Goal: Browse casually

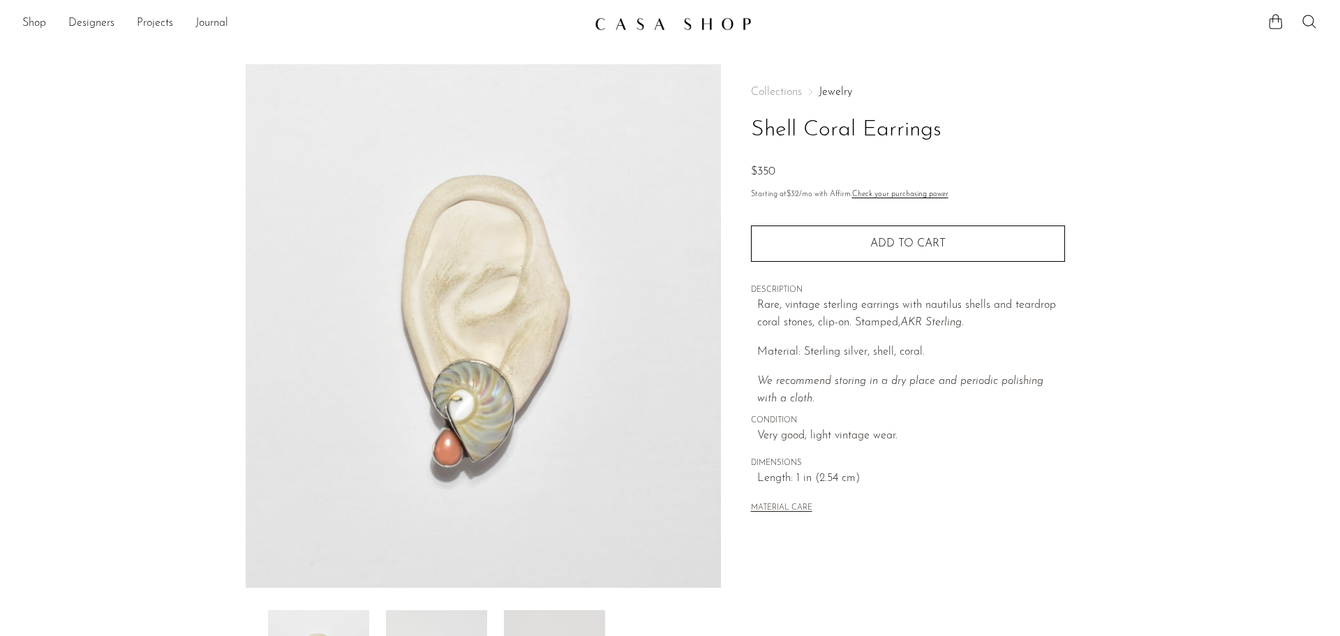
scroll to position [273, 0]
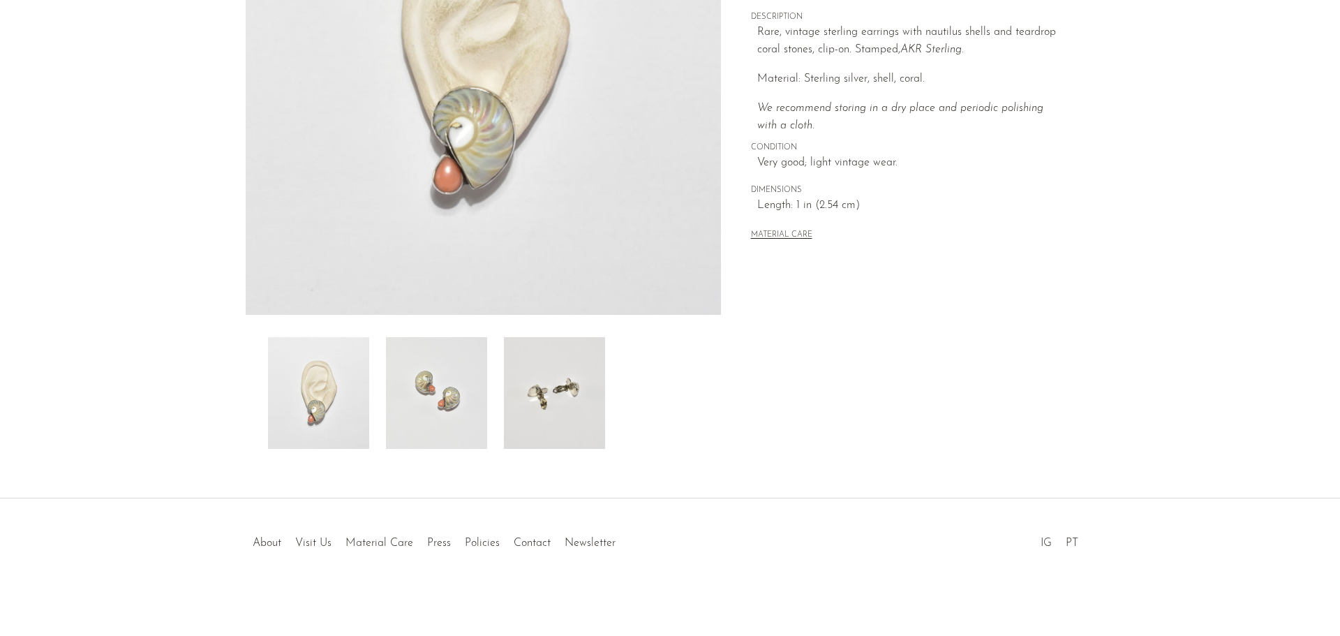
click at [450, 402] on img at bounding box center [436, 393] width 101 height 112
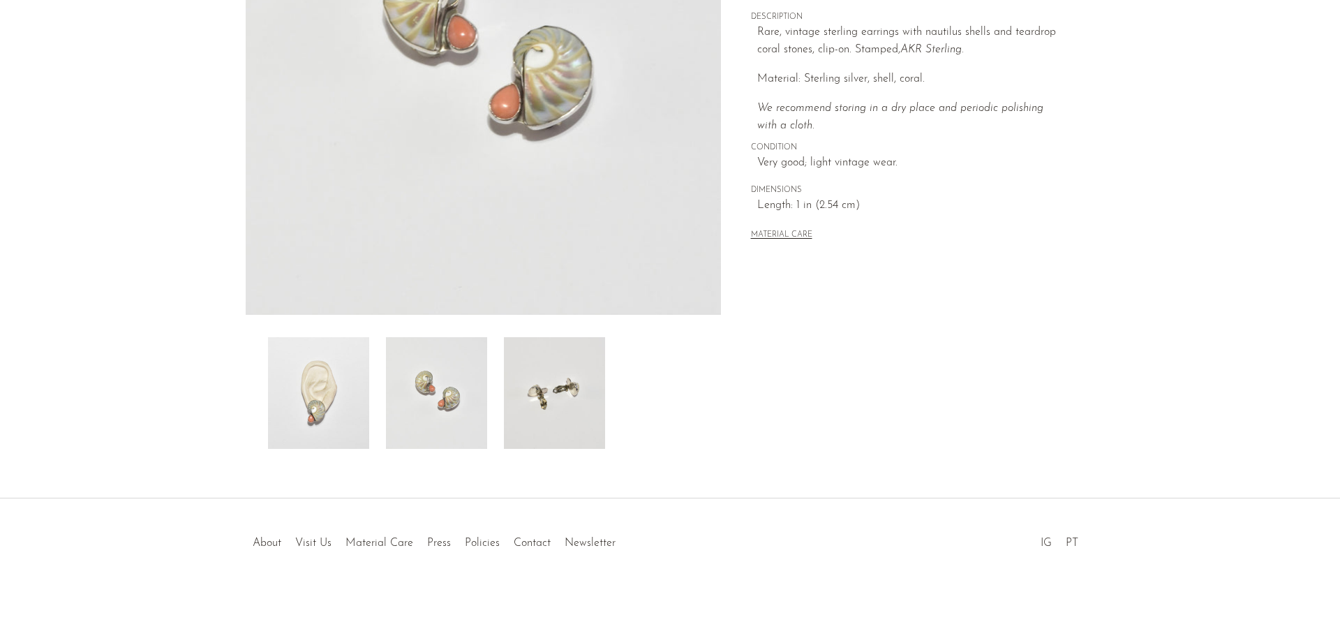
click at [297, 374] on img at bounding box center [318, 393] width 101 height 112
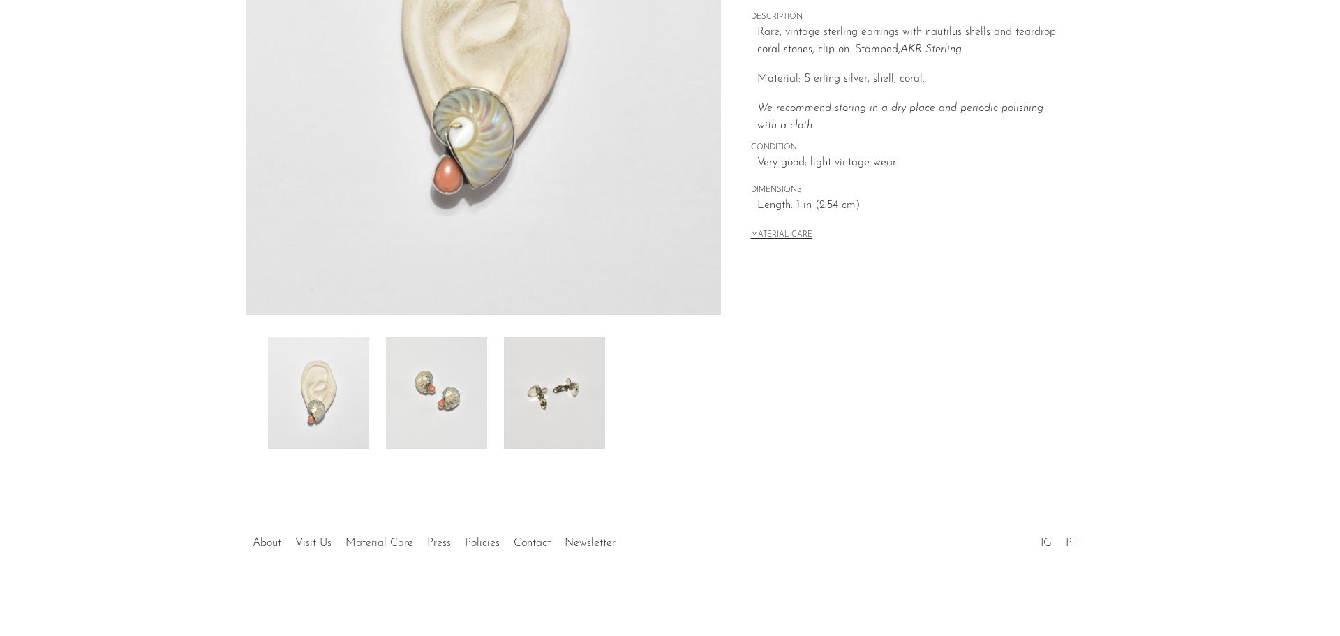
click at [570, 379] on img at bounding box center [554, 393] width 101 height 112
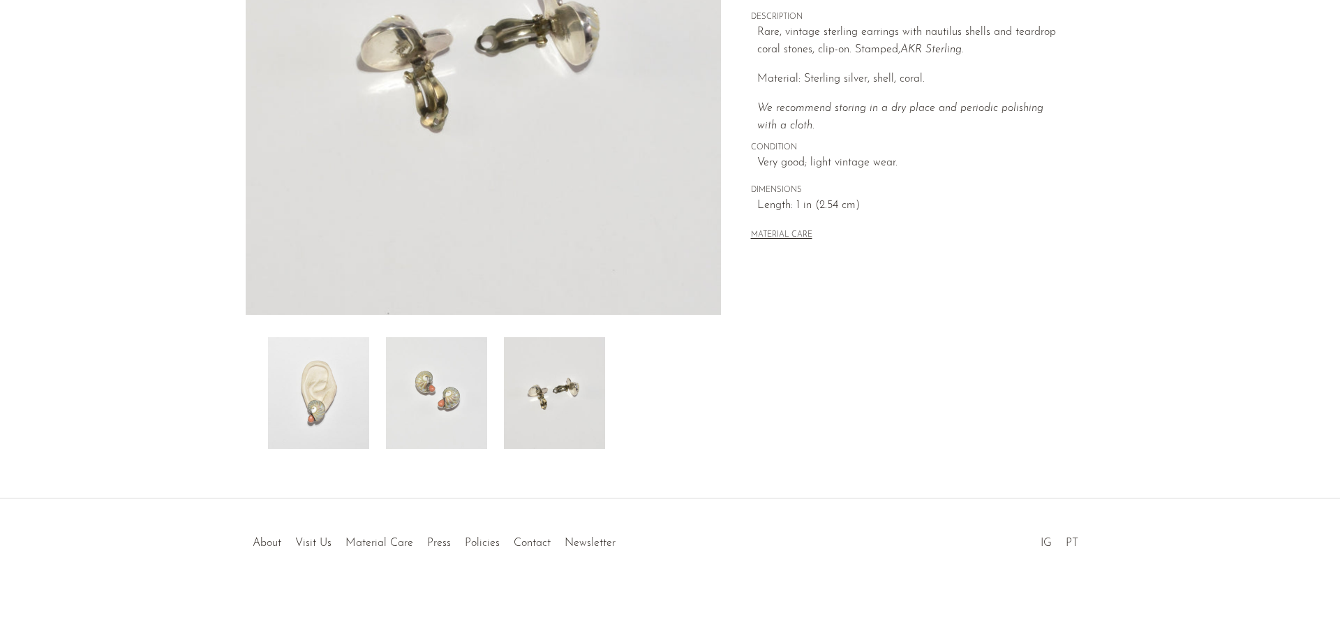
click at [461, 381] on img at bounding box center [436, 393] width 101 height 112
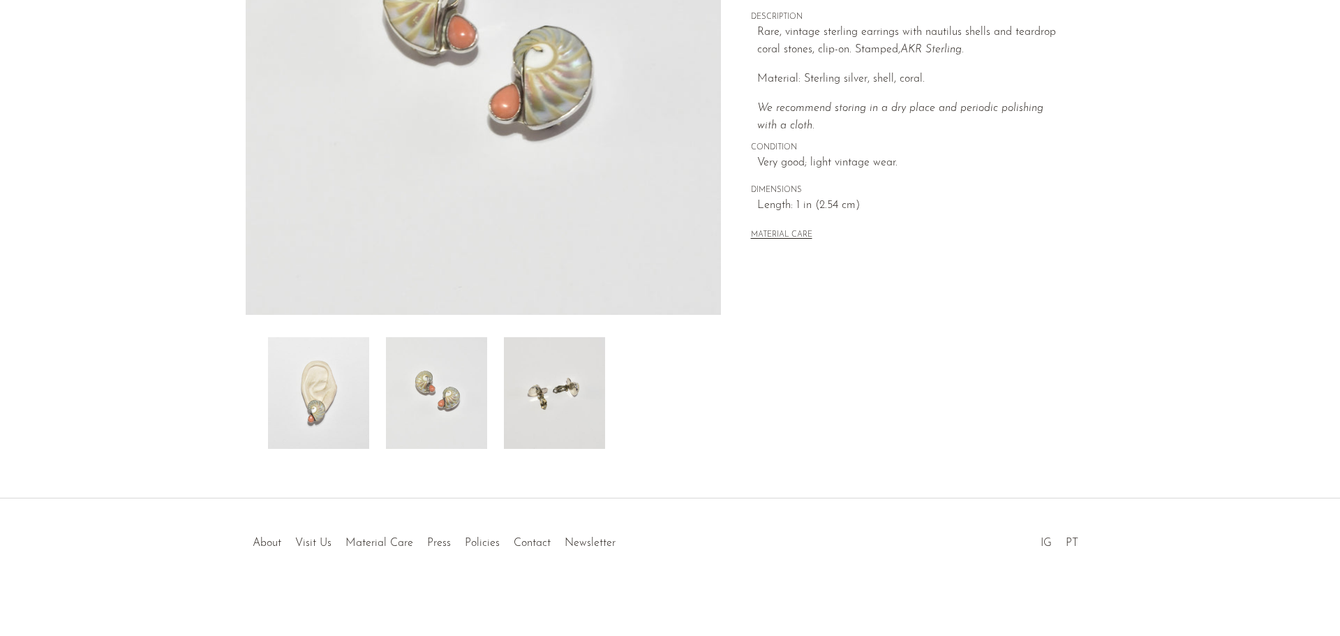
scroll to position [0, 0]
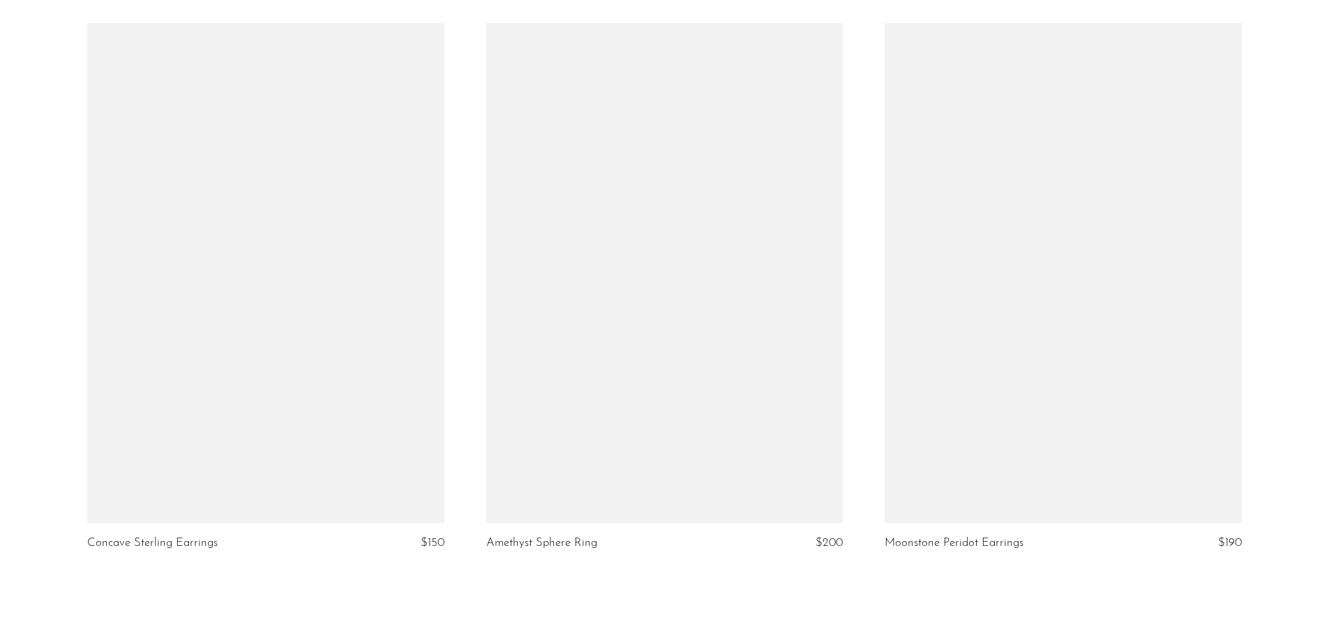
scroll to position [6553, 0]
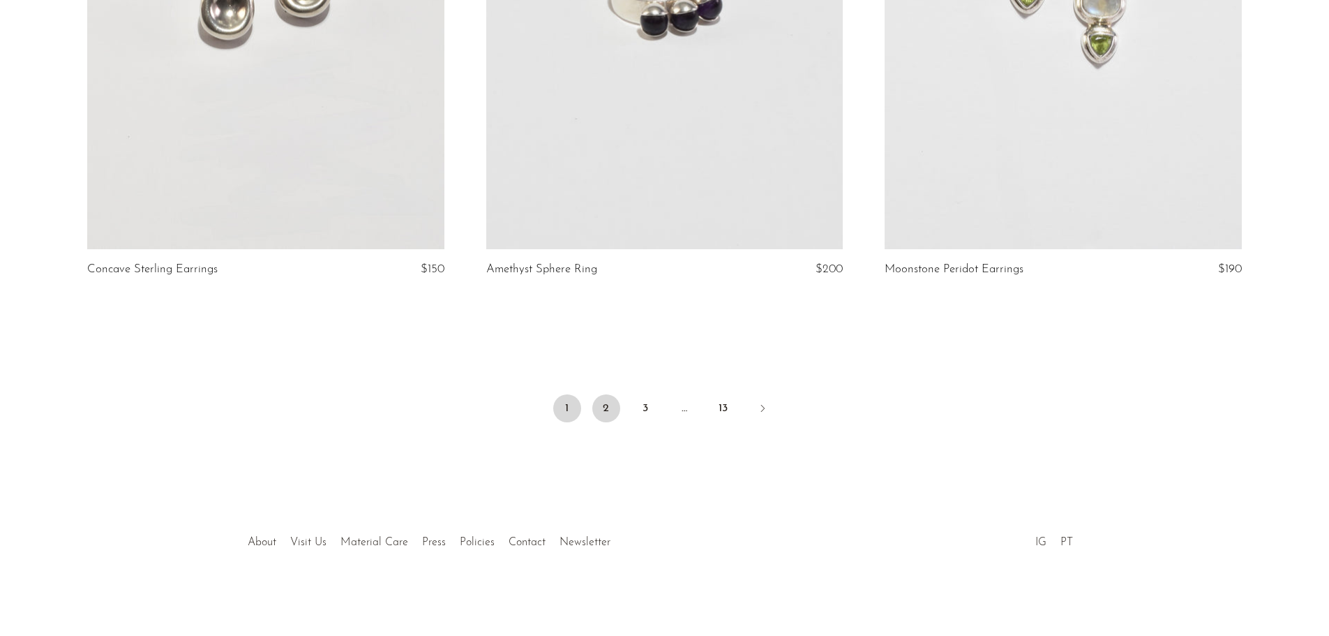
click at [598, 402] on link "2" at bounding box center [606, 408] width 28 height 28
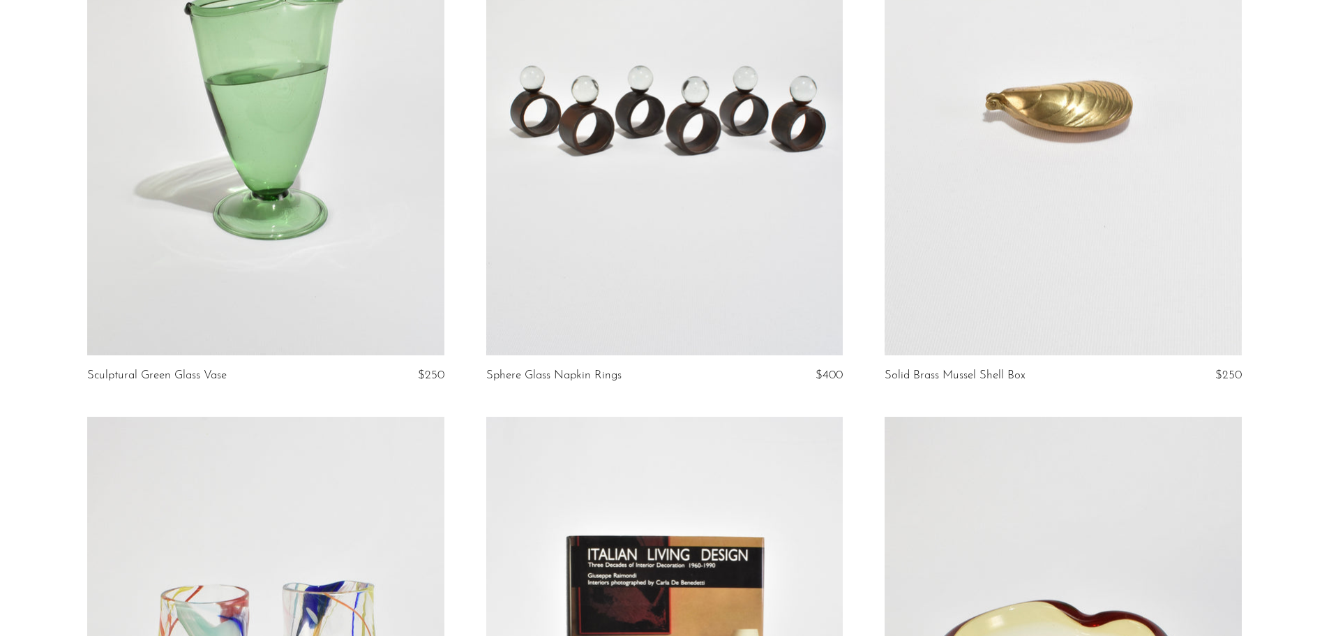
scroll to position [1047, 0]
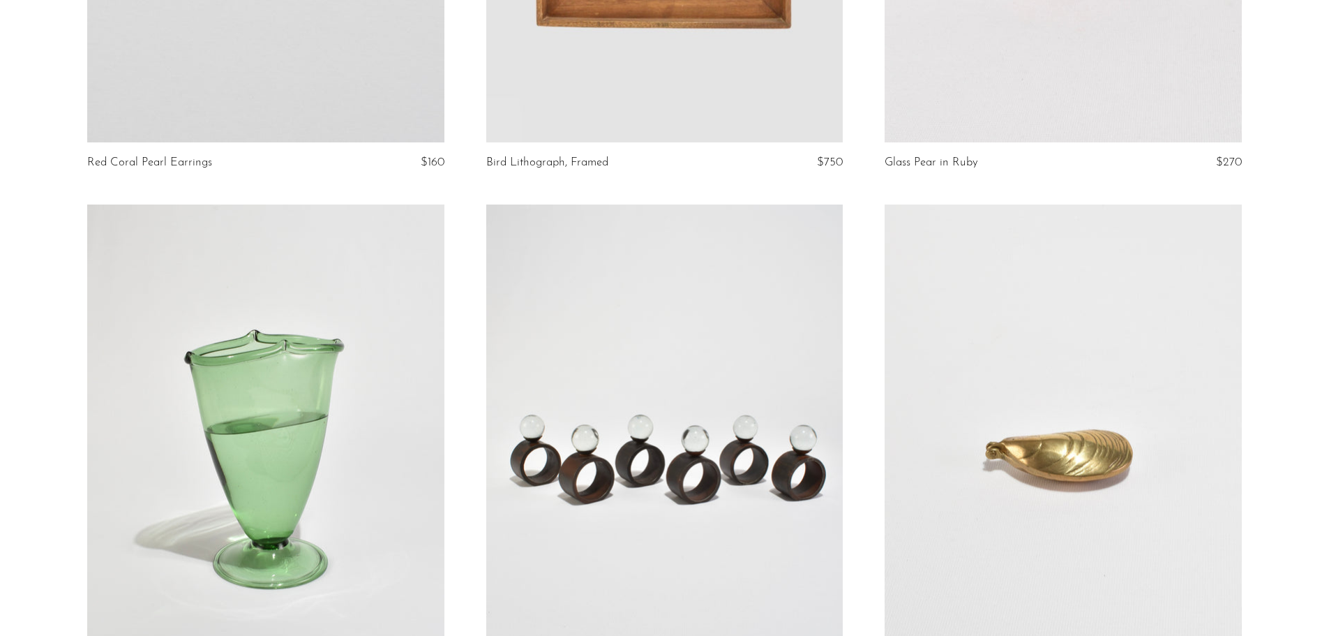
click at [350, 358] on link at bounding box center [265, 454] width 357 height 500
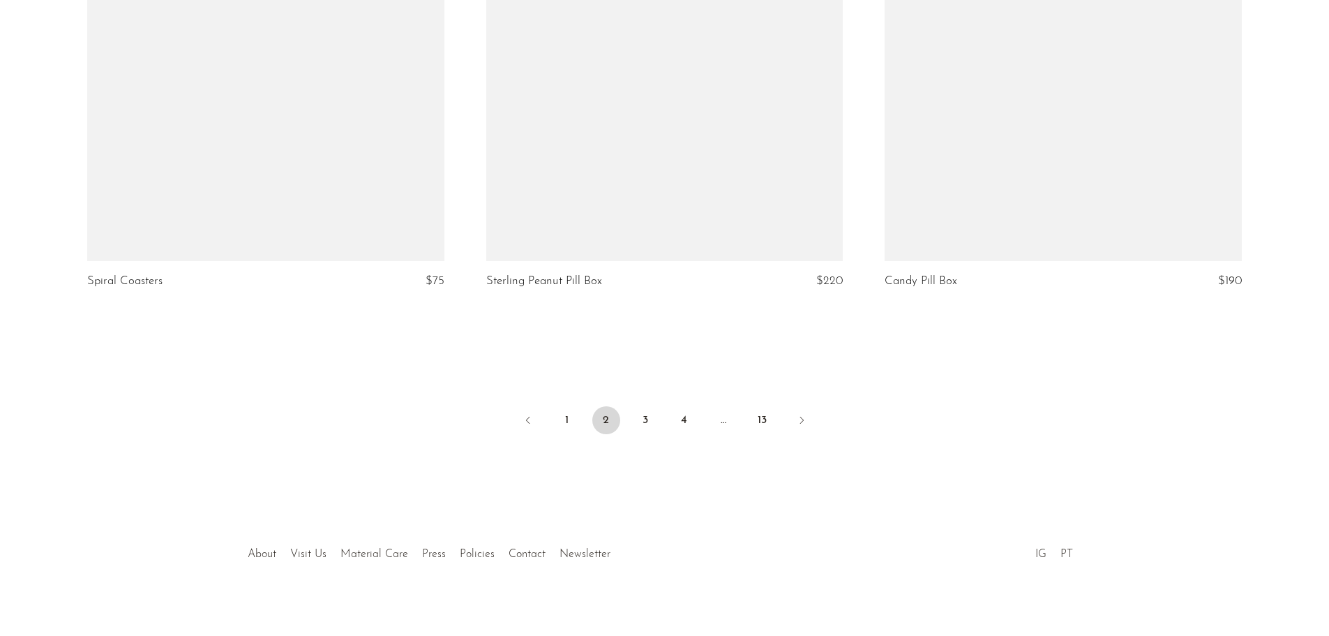
scroll to position [6553, 0]
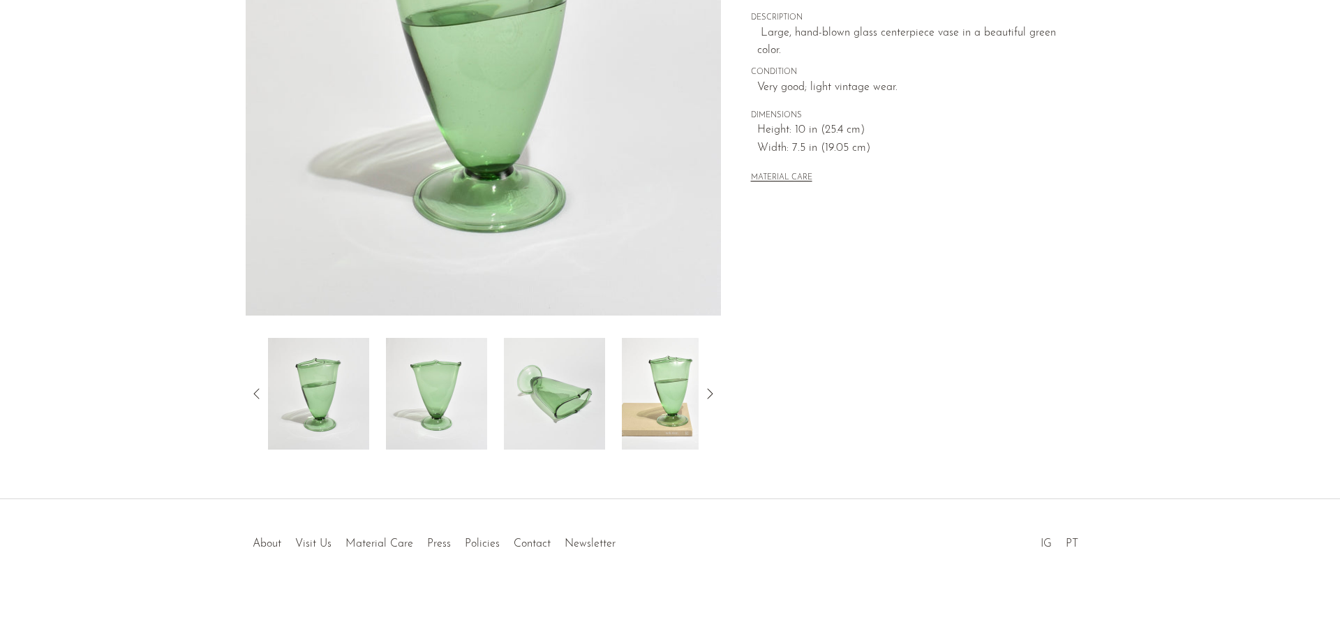
scroll to position [273, 0]
click at [654, 405] on img at bounding box center [672, 393] width 101 height 112
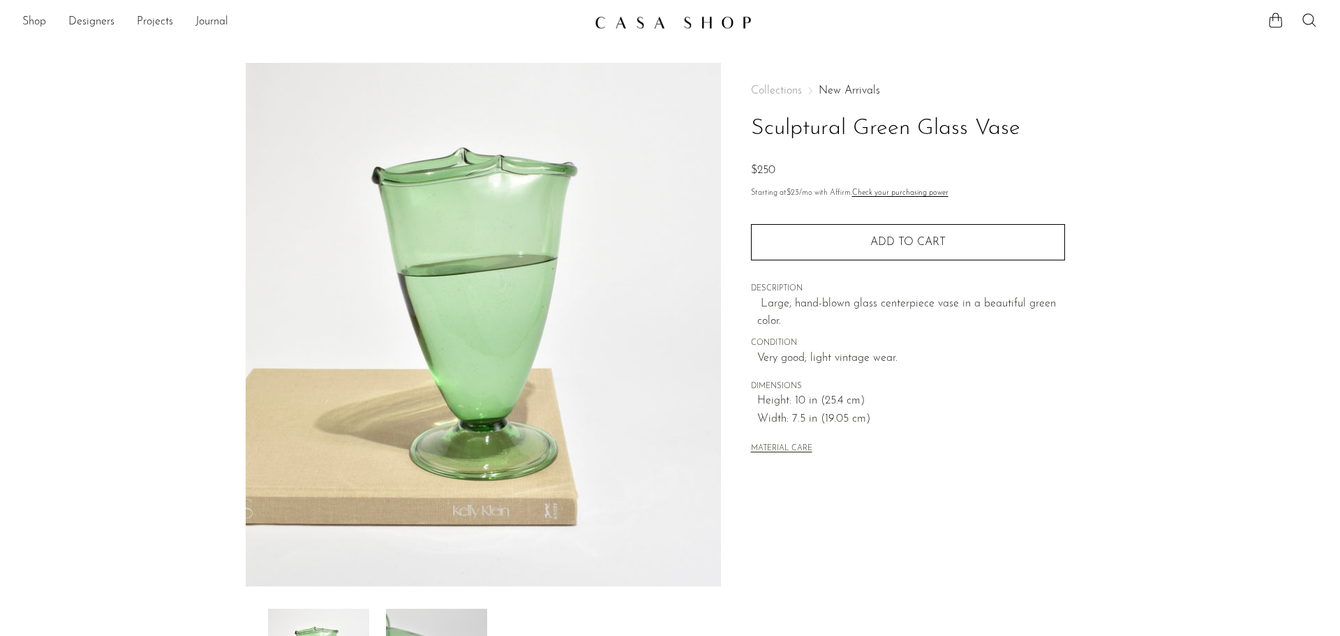
scroll to position [0, 0]
